Goal: Navigation & Orientation: Understand site structure

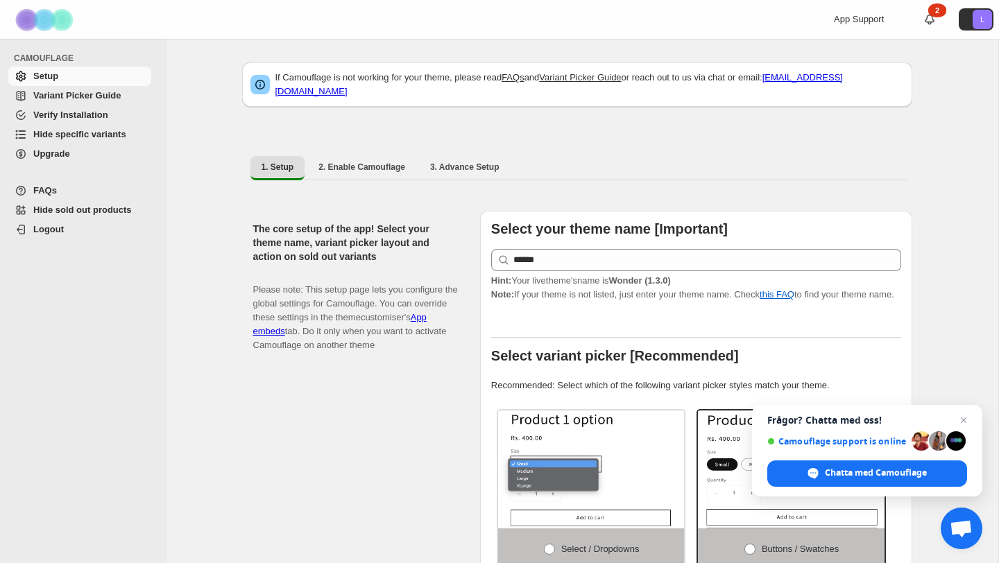
click at [74, 101] on span "Variant Picker Guide" at bounding box center [76, 95] width 87 height 10
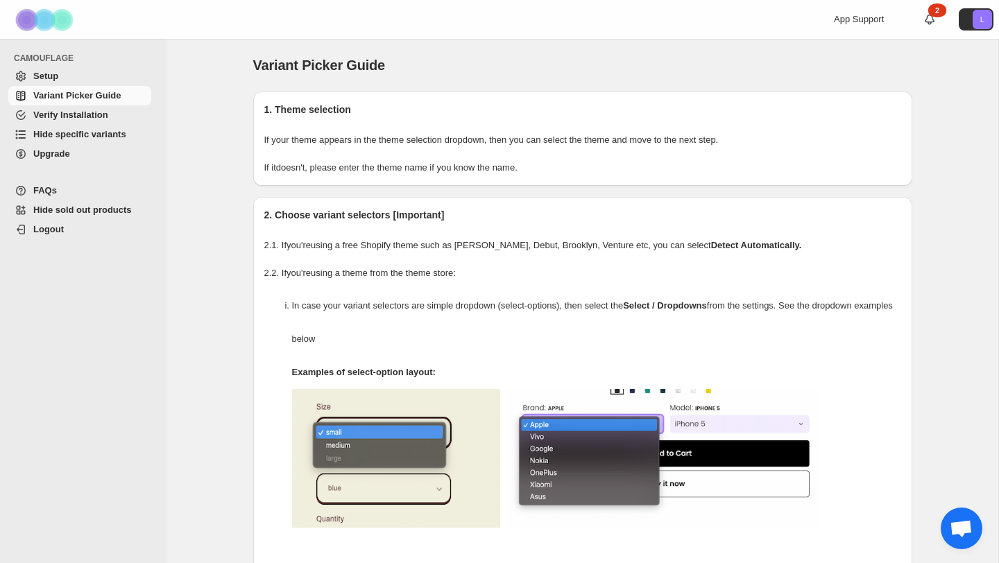
click at [68, 117] on span "Verify Installation" at bounding box center [70, 115] width 75 height 10
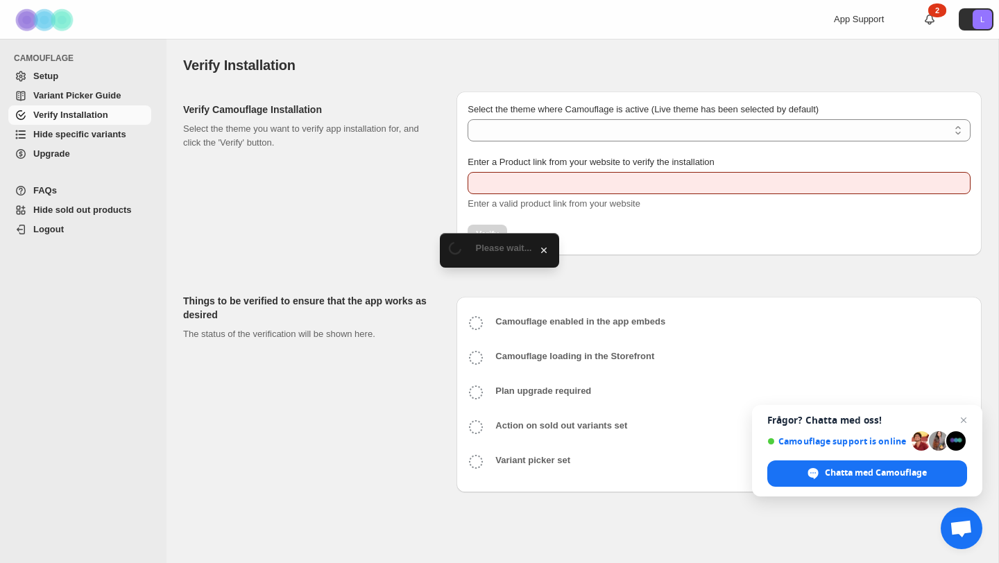
click at [71, 138] on span "Hide specific variants" at bounding box center [79, 134] width 93 height 10
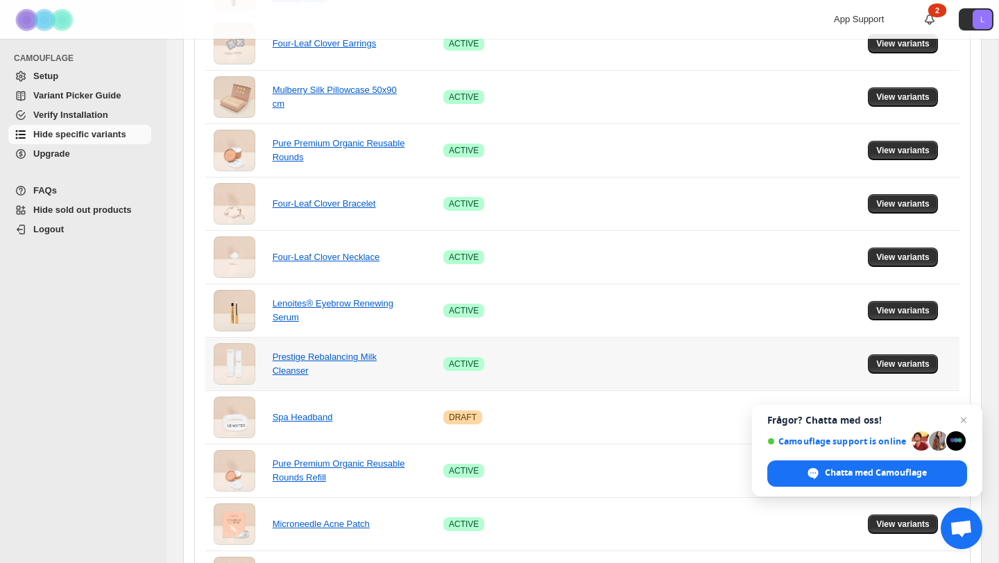
scroll to position [861, 0]
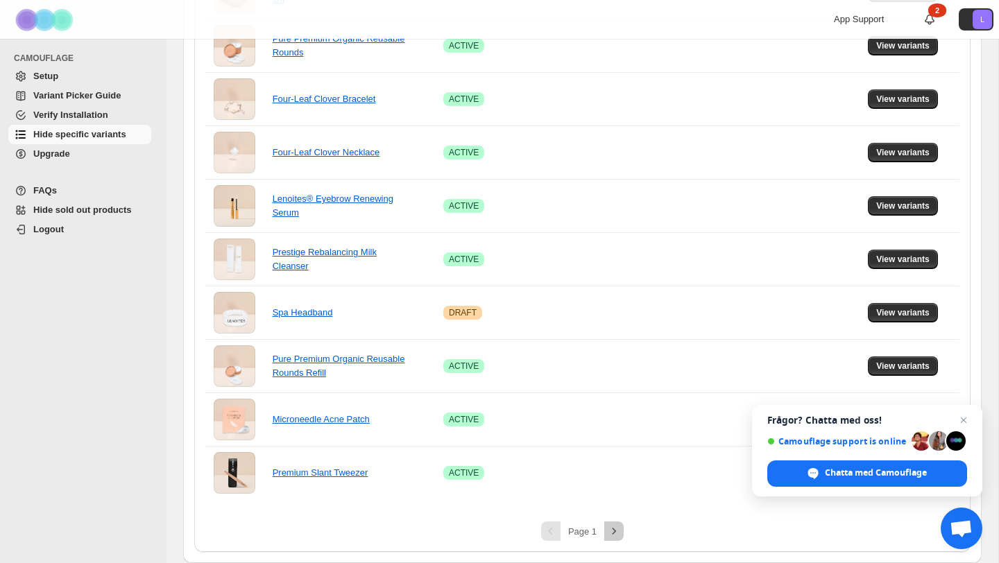
click at [616, 535] on icon "Next" at bounding box center [614, 531] width 14 height 14
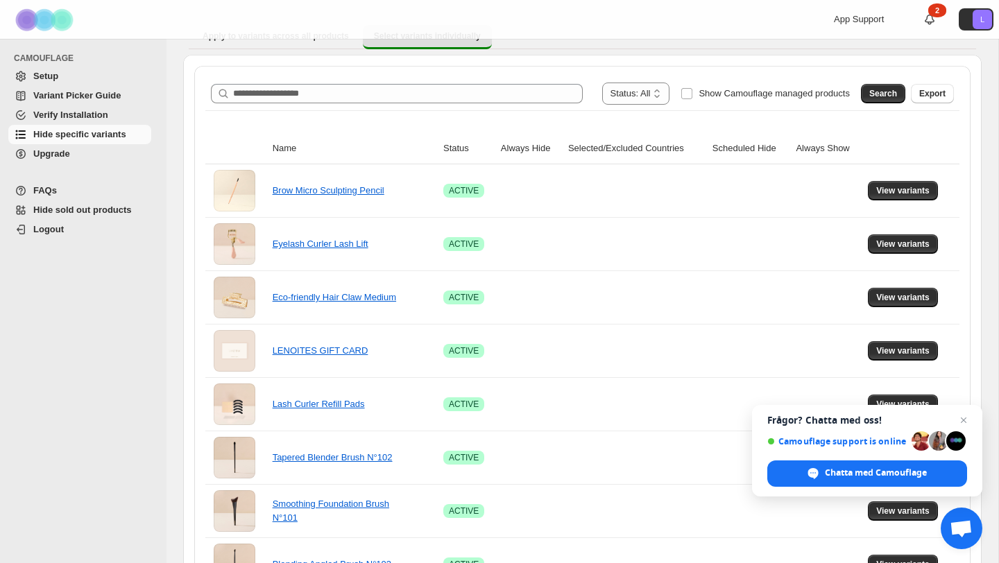
scroll to position [0, 0]
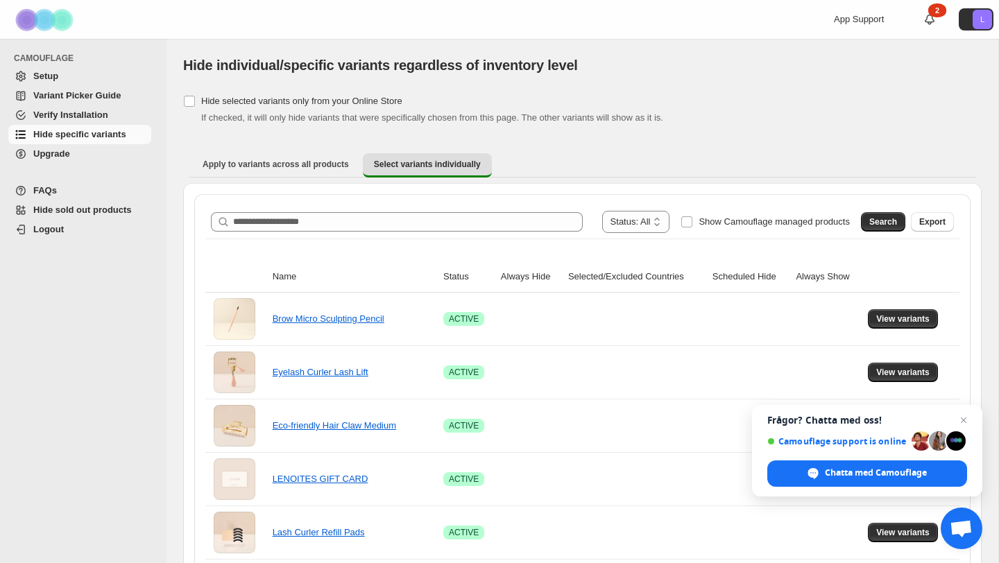
click at [62, 154] on span "Upgrade" at bounding box center [51, 153] width 37 height 10
